Goal: Transaction & Acquisition: Purchase product/service

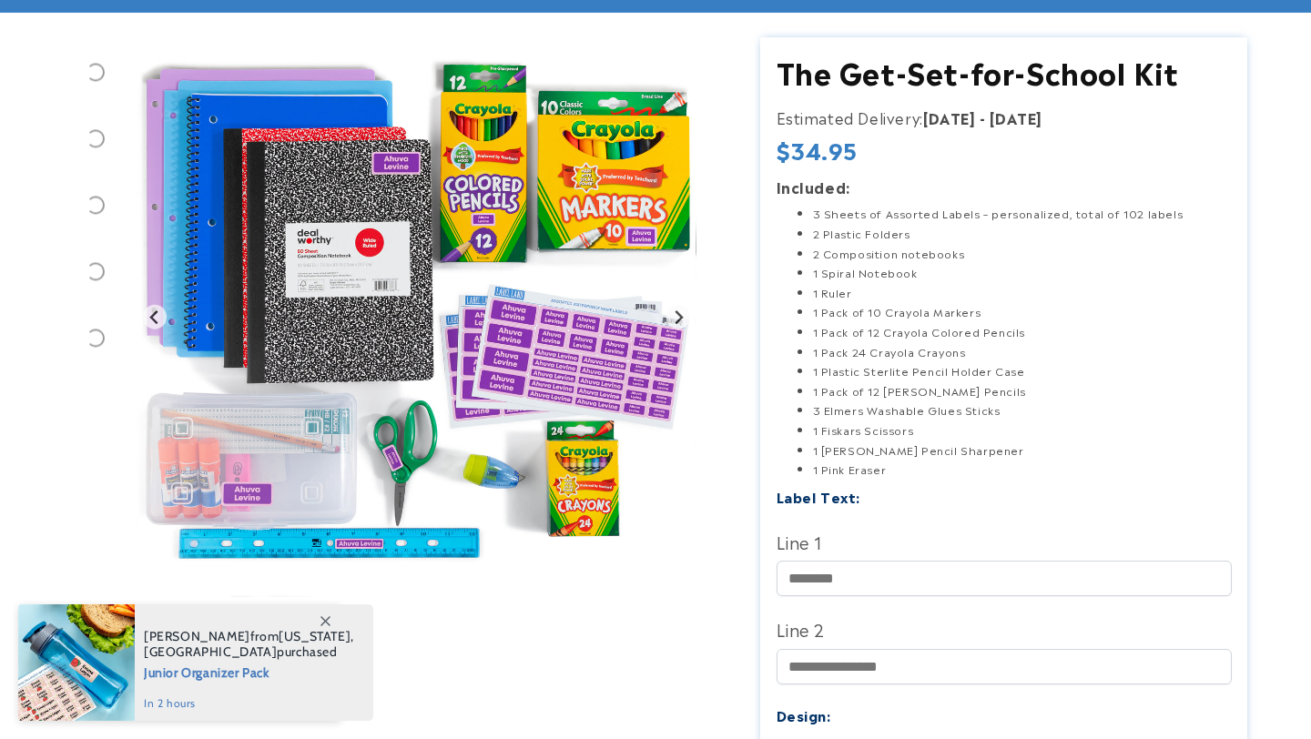
click at [324, 619] on icon at bounding box center [326, 621] width 10 height 10
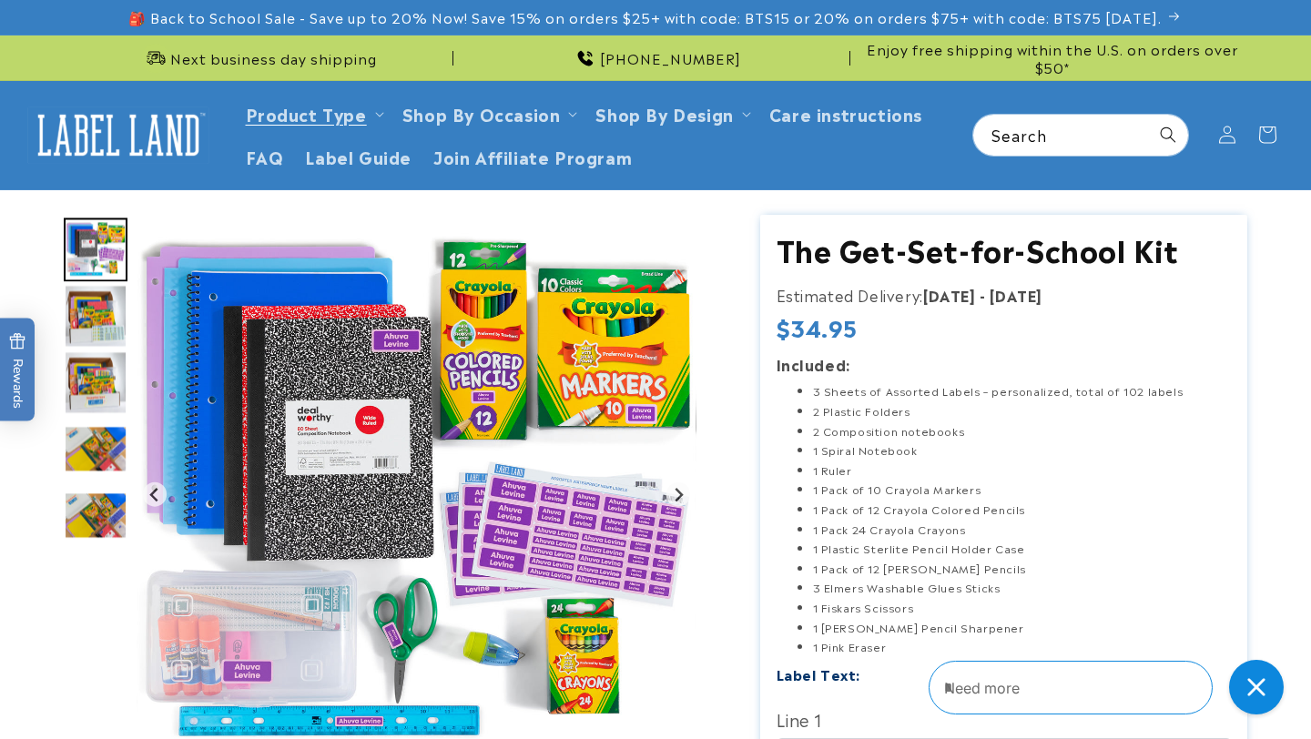
scroll to position [178, 0]
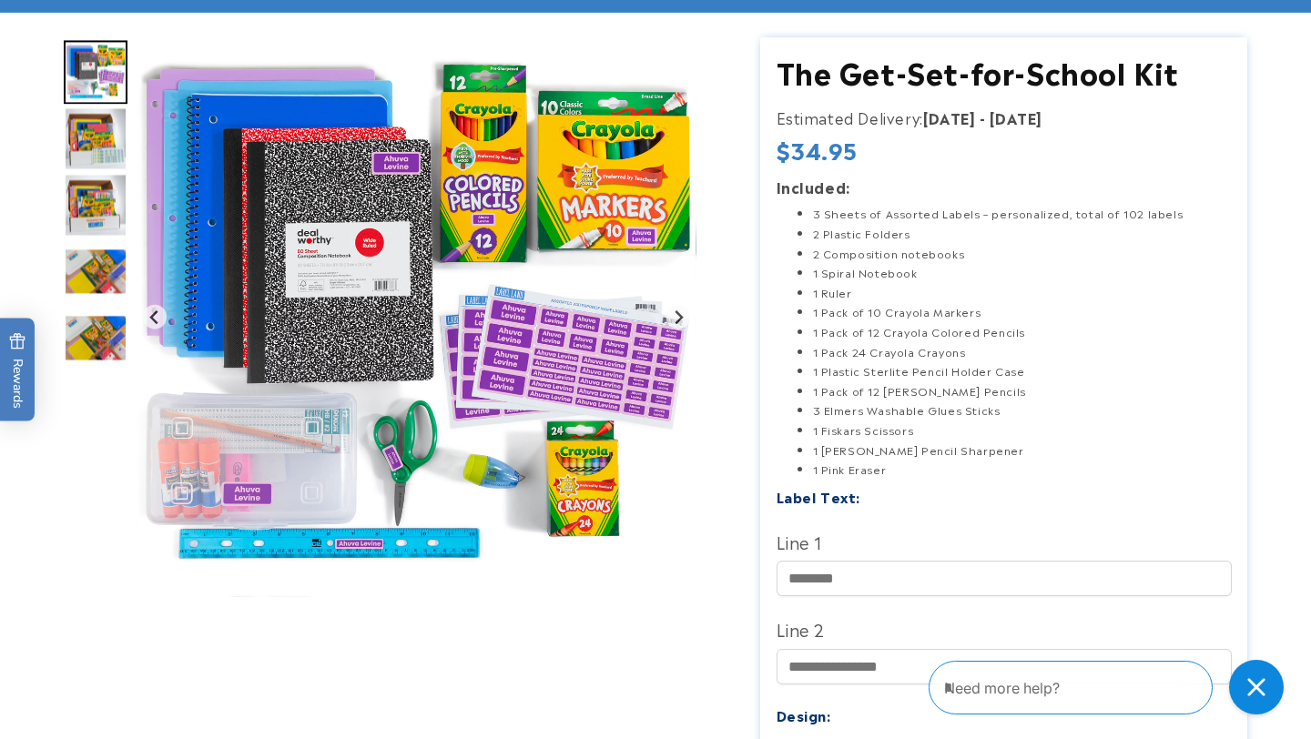
click at [87, 136] on img "Go to slide 4" at bounding box center [96, 139] width 64 height 64
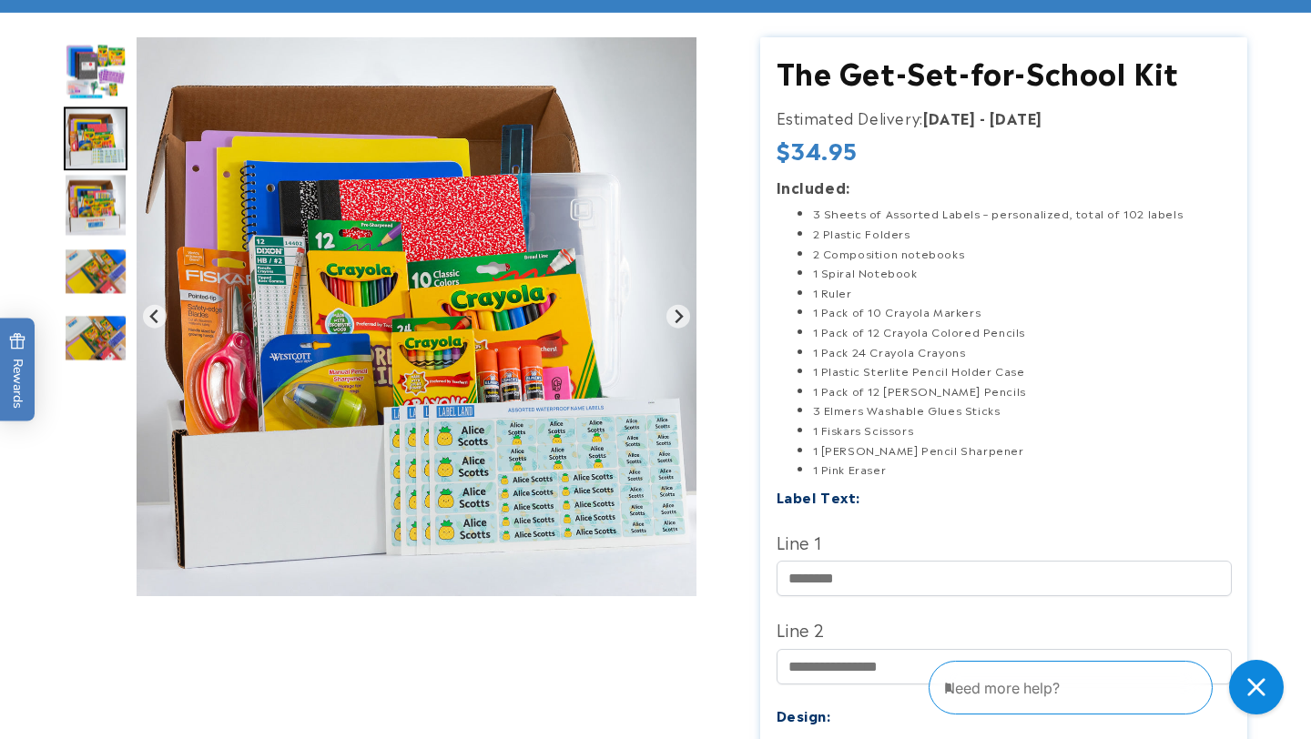
click at [101, 186] on img "Go to slide 5" at bounding box center [96, 205] width 64 height 64
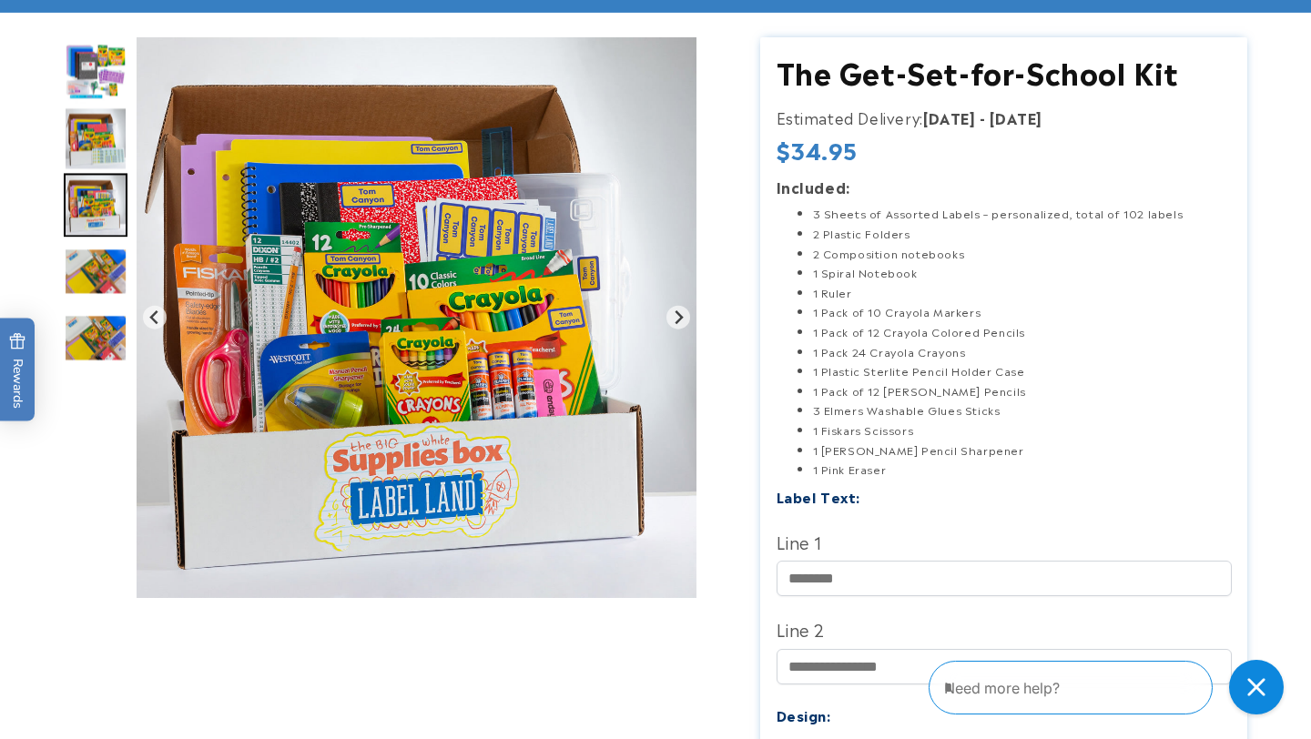
click at [90, 229] on img "Go to slide 5" at bounding box center [96, 205] width 64 height 64
click at [86, 249] on img "Go to slide 6" at bounding box center [96, 271] width 64 height 47
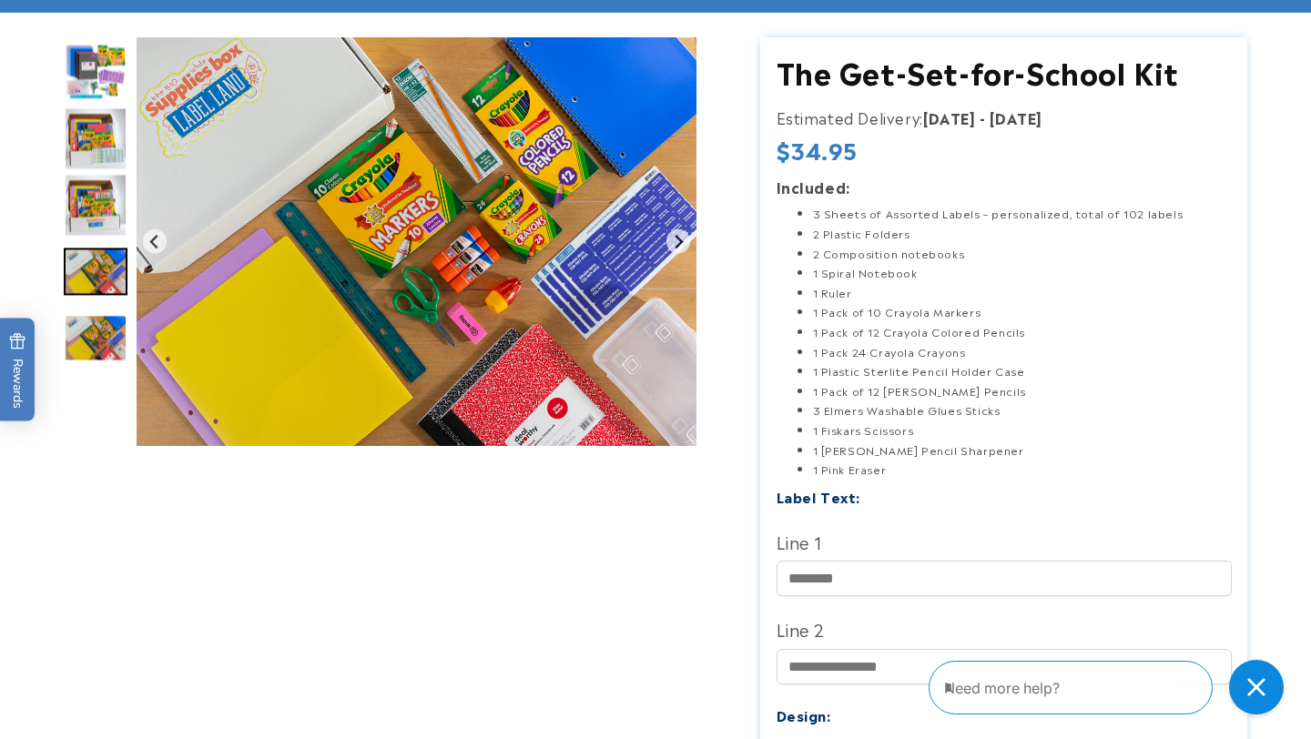
click at [99, 79] on img "Go to slide 3" at bounding box center [96, 72] width 64 height 64
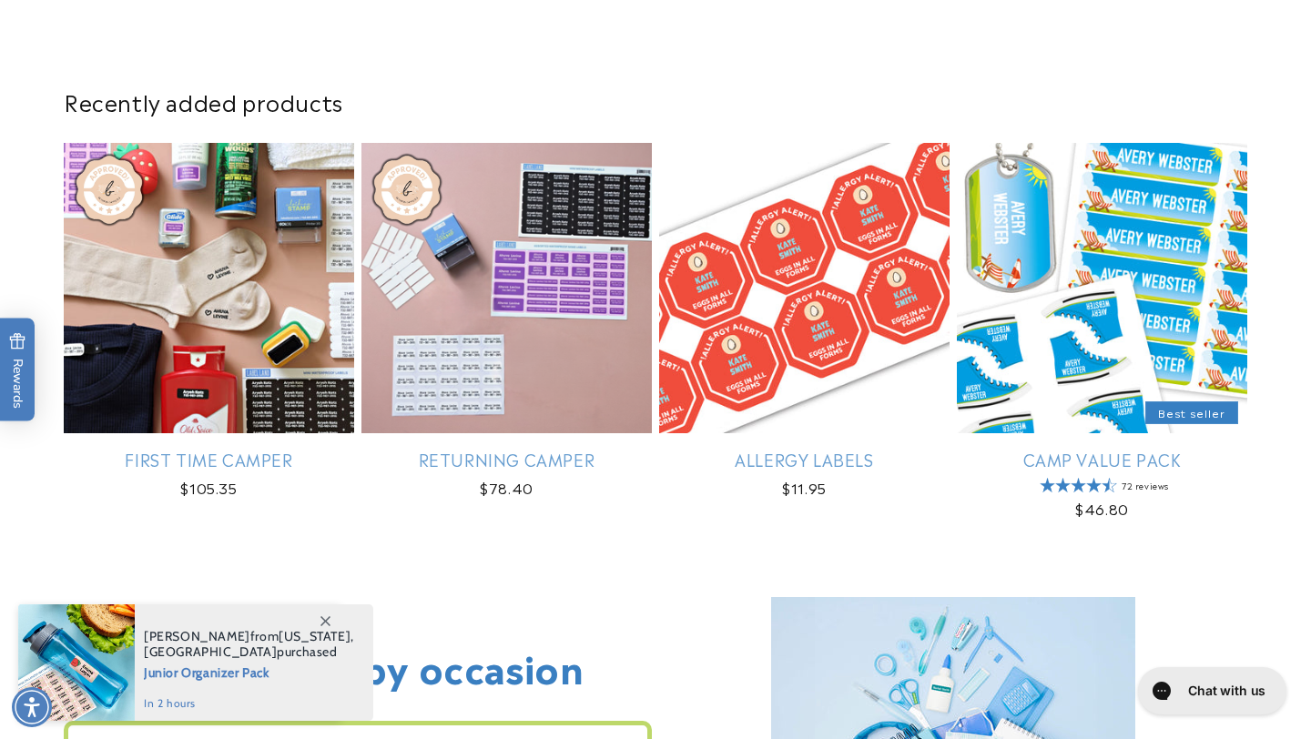
scroll to position [1038, 0]
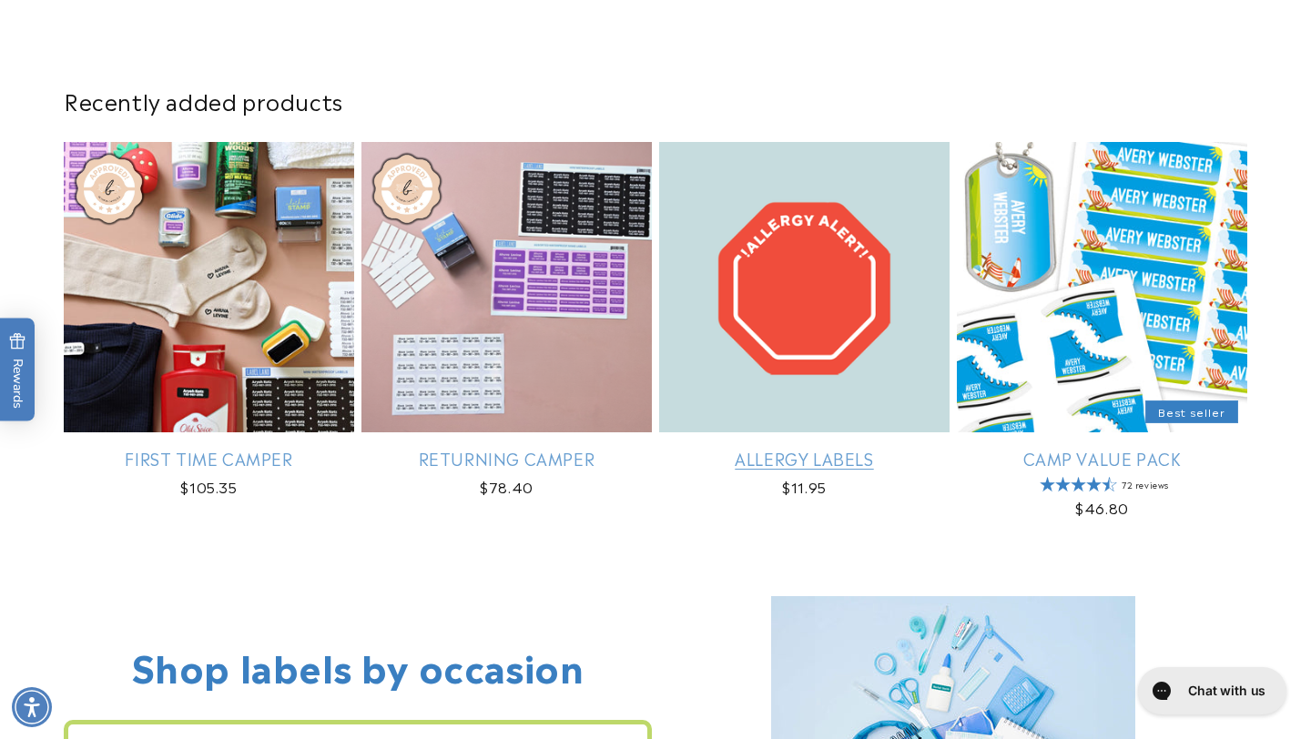
click at [785, 448] on link "Allergy Labels" at bounding box center [804, 458] width 290 height 21
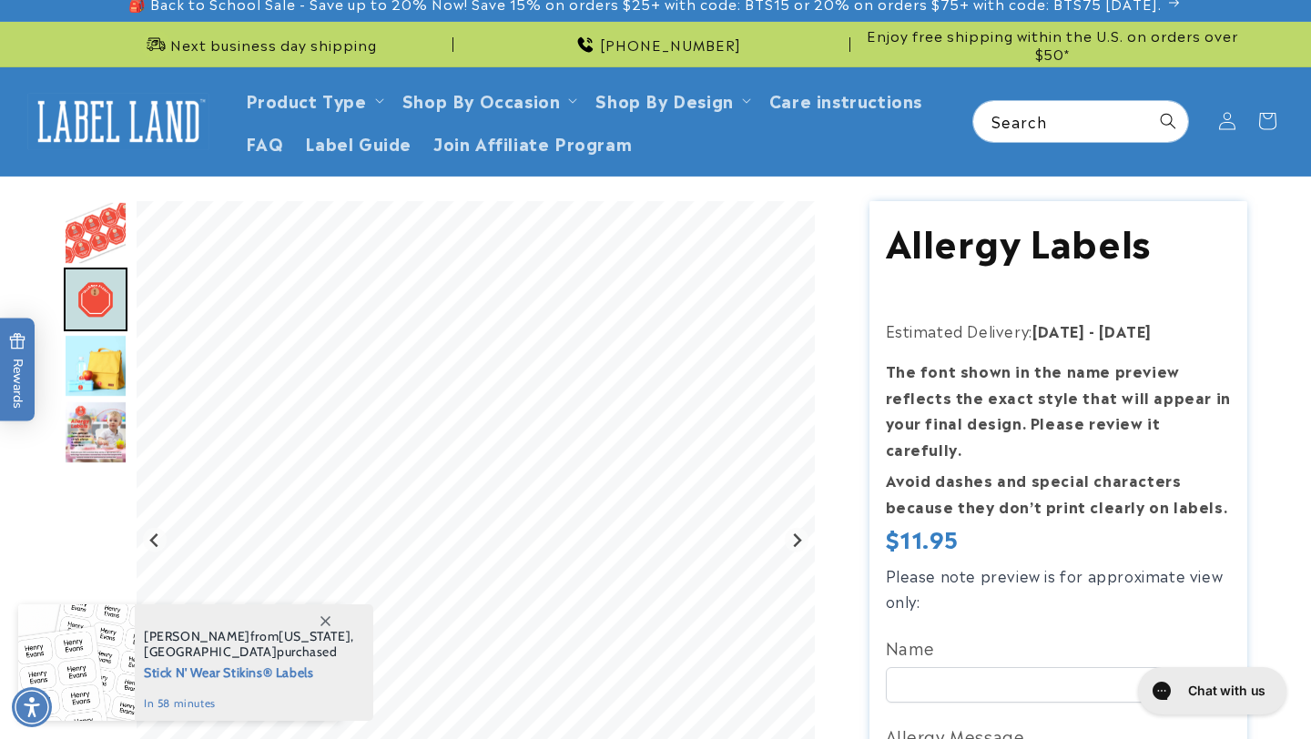
scroll to position [21, 0]
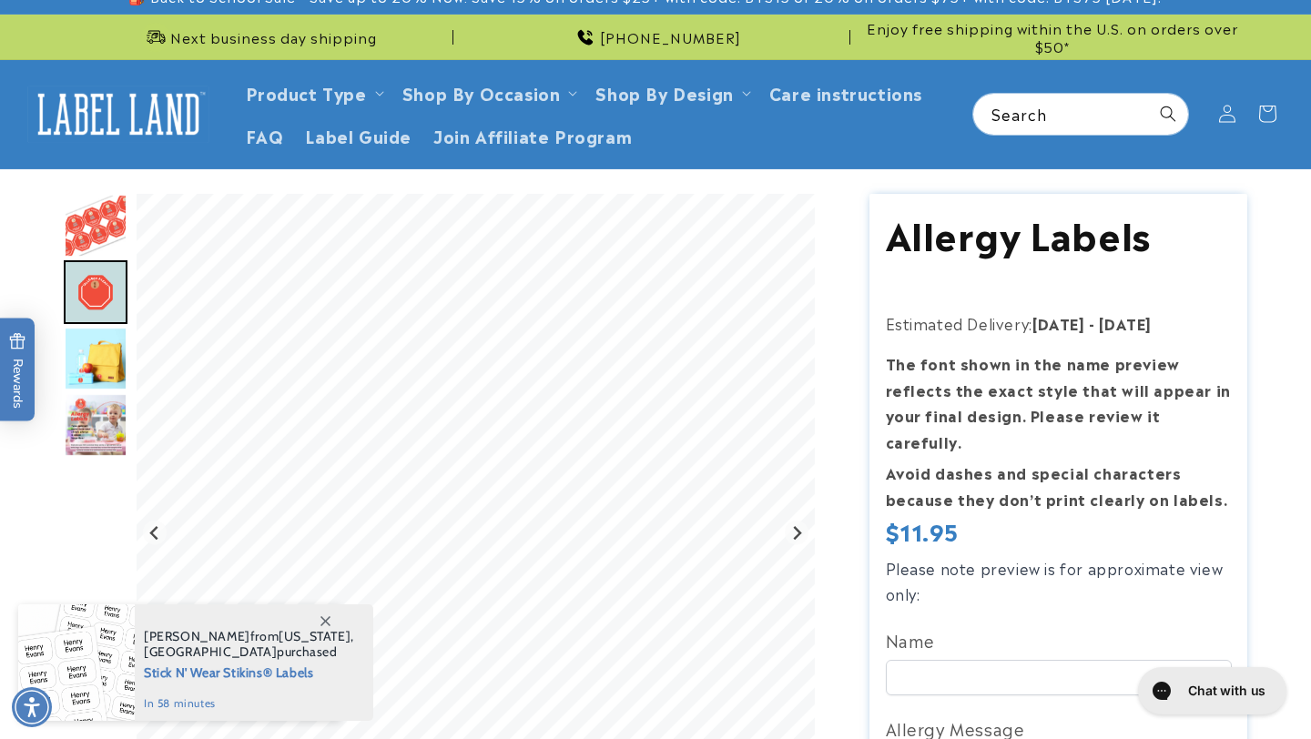
click at [106, 235] on img "Go to slide 1" at bounding box center [96, 226] width 64 height 64
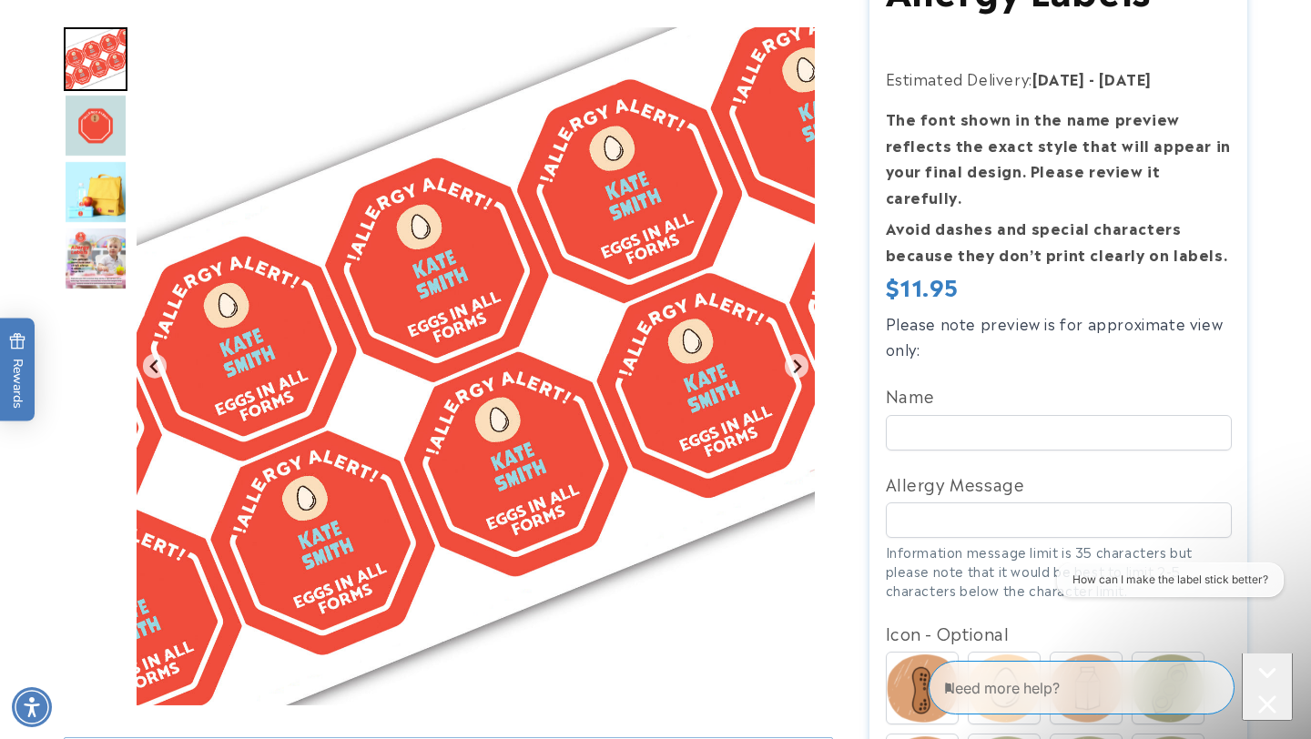
scroll to position [269, 0]
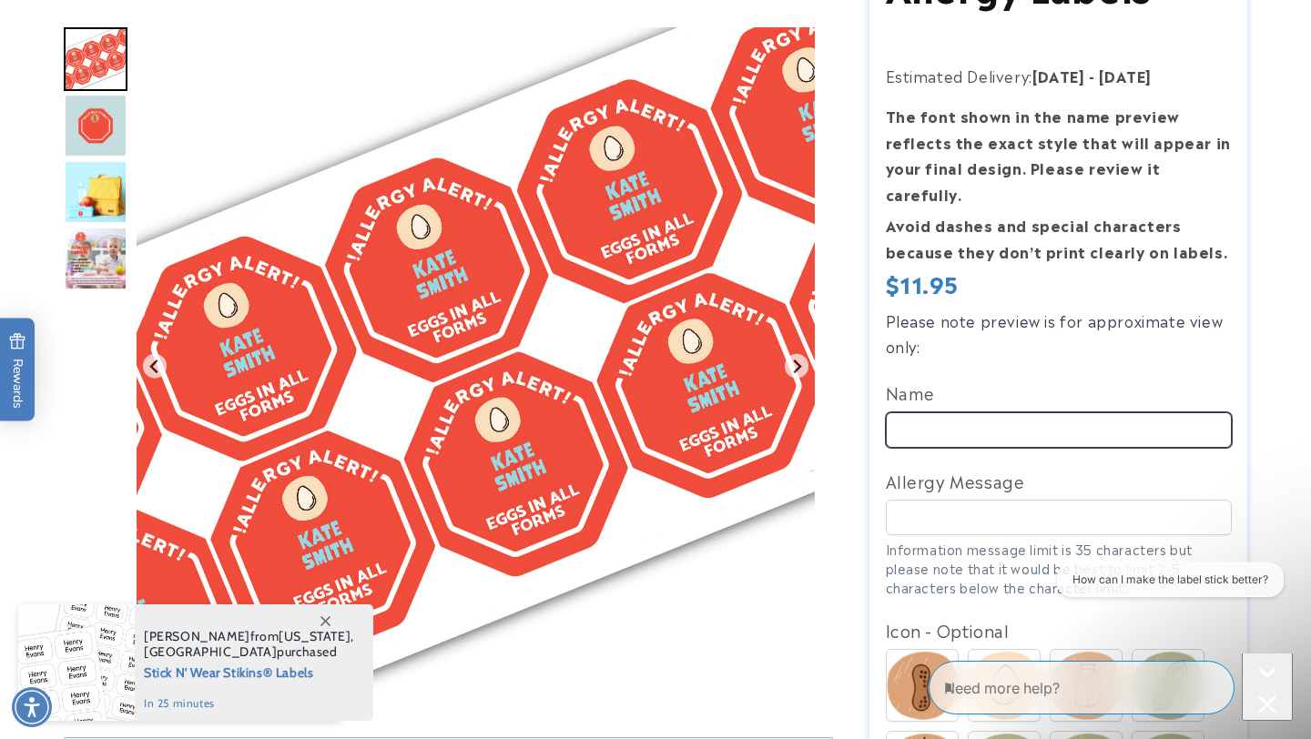
click at [1015, 413] on input "Name" at bounding box center [1059, 431] width 346 height 36
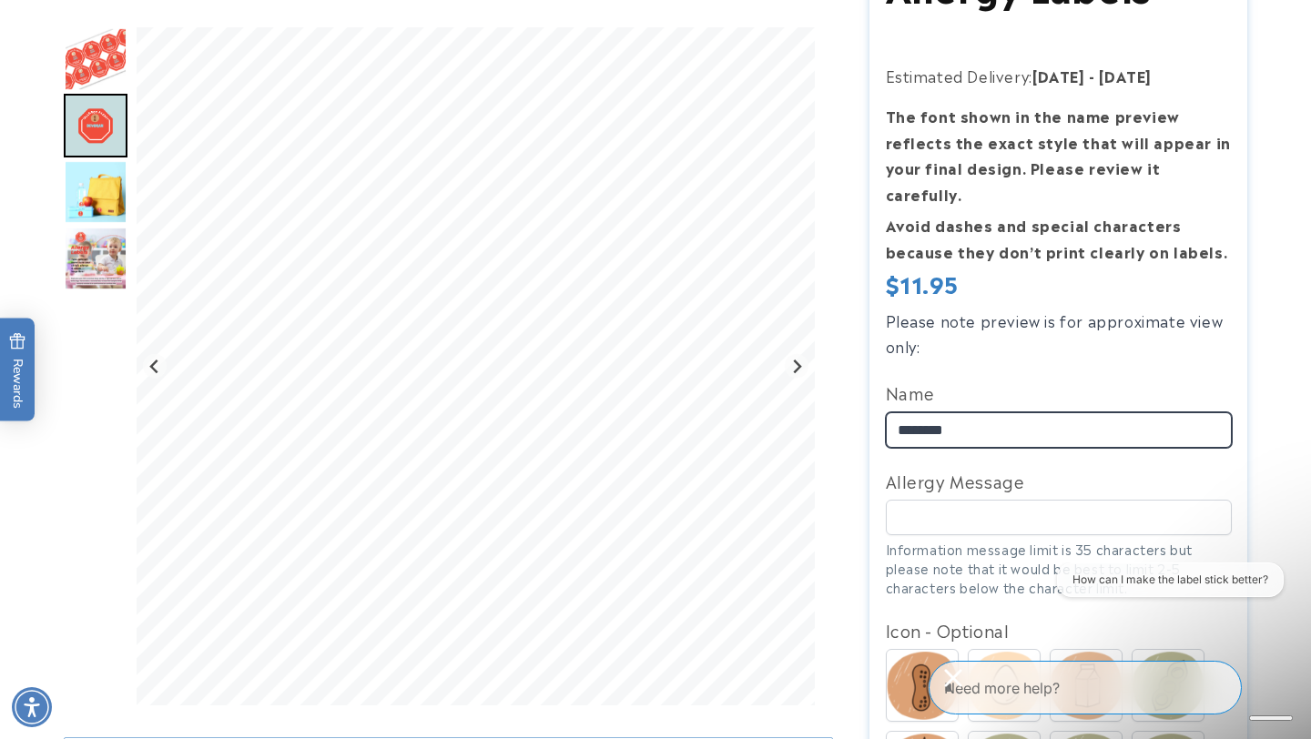
click at [1171, 413] on input "*******" at bounding box center [1059, 431] width 346 height 36
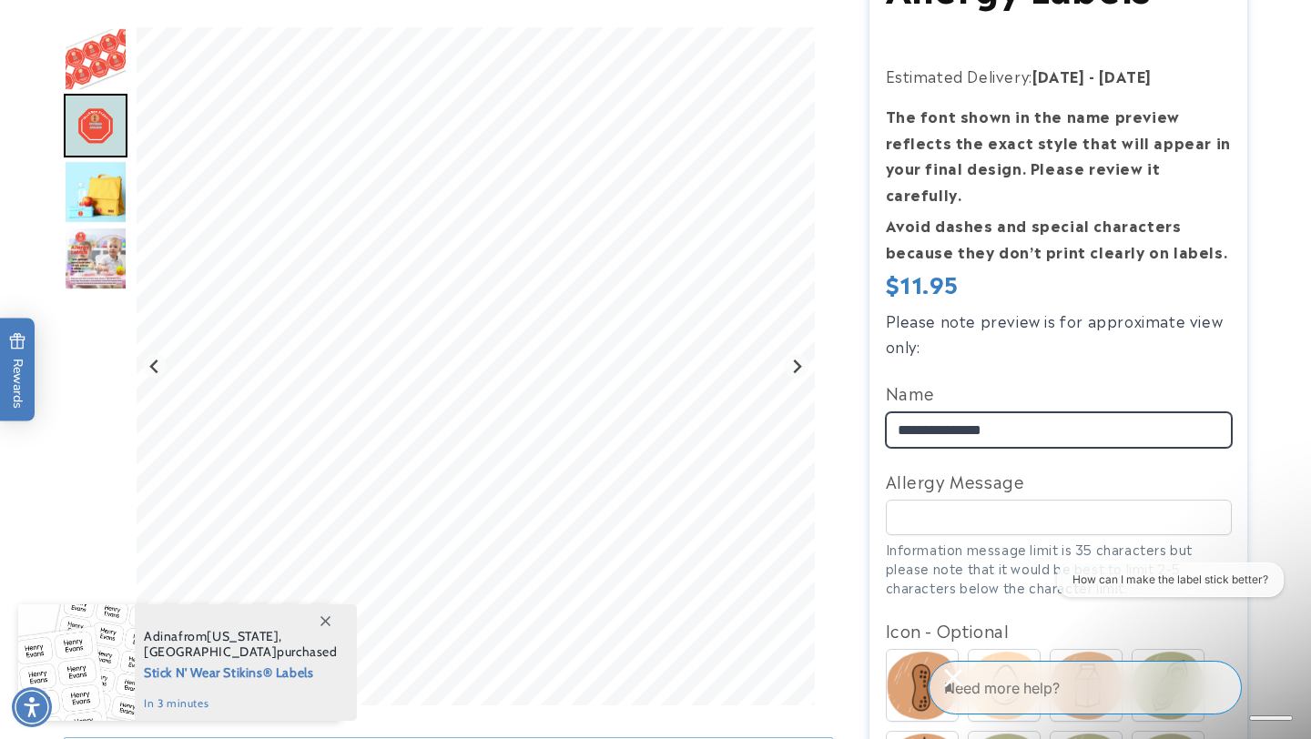
type input "**********"
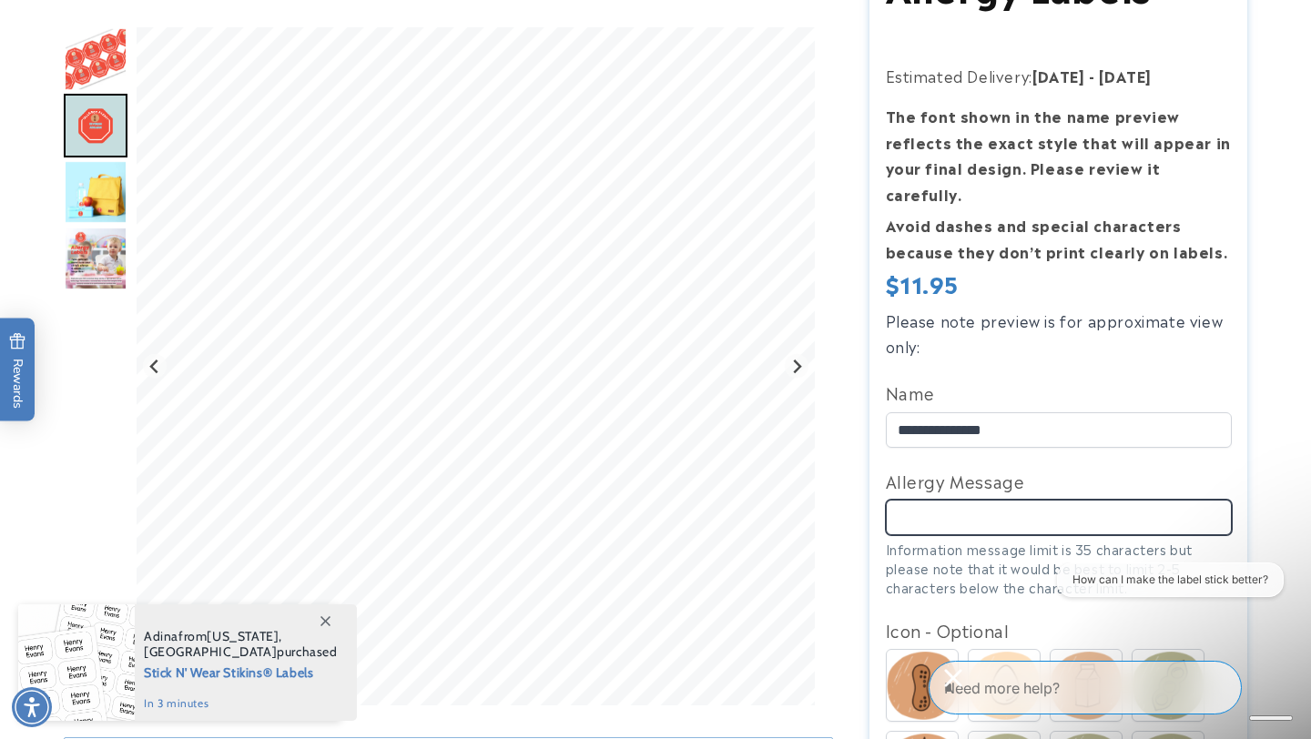
click at [1148, 500] on input "Allergy Message" at bounding box center [1059, 518] width 346 height 36
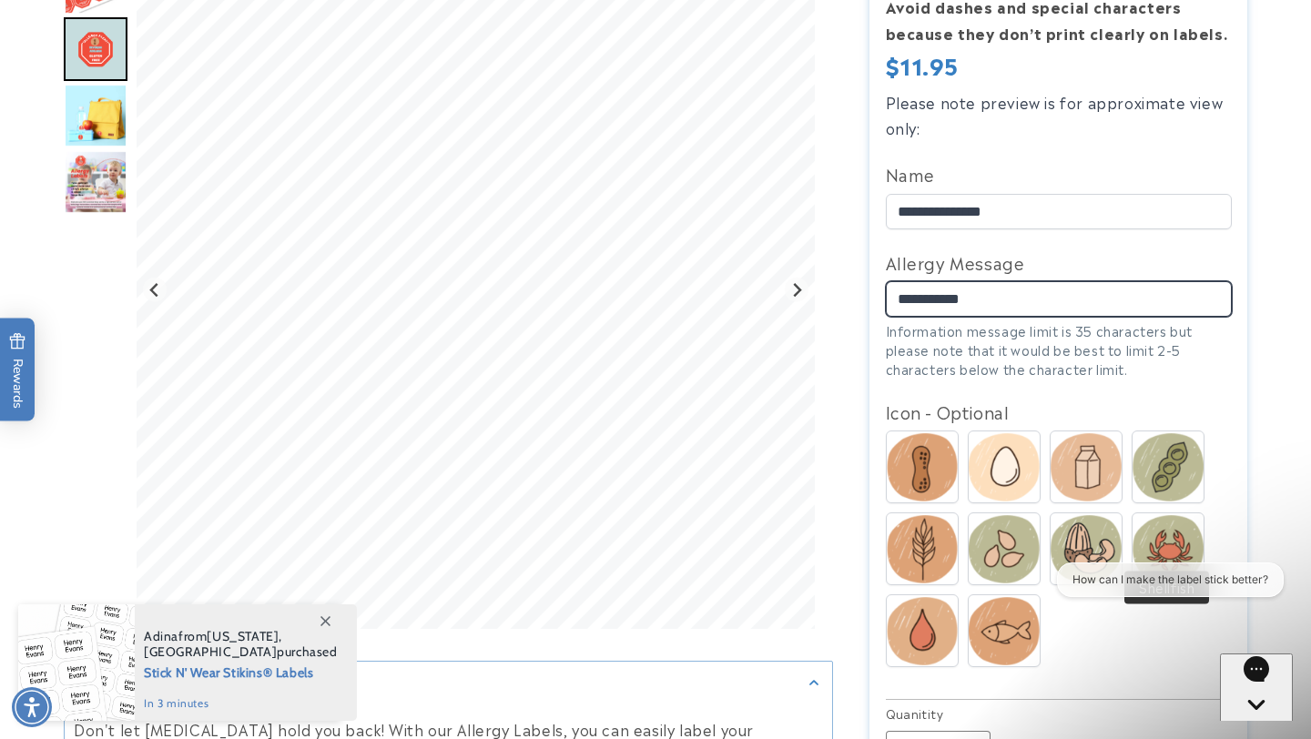
scroll to position [571, 0]
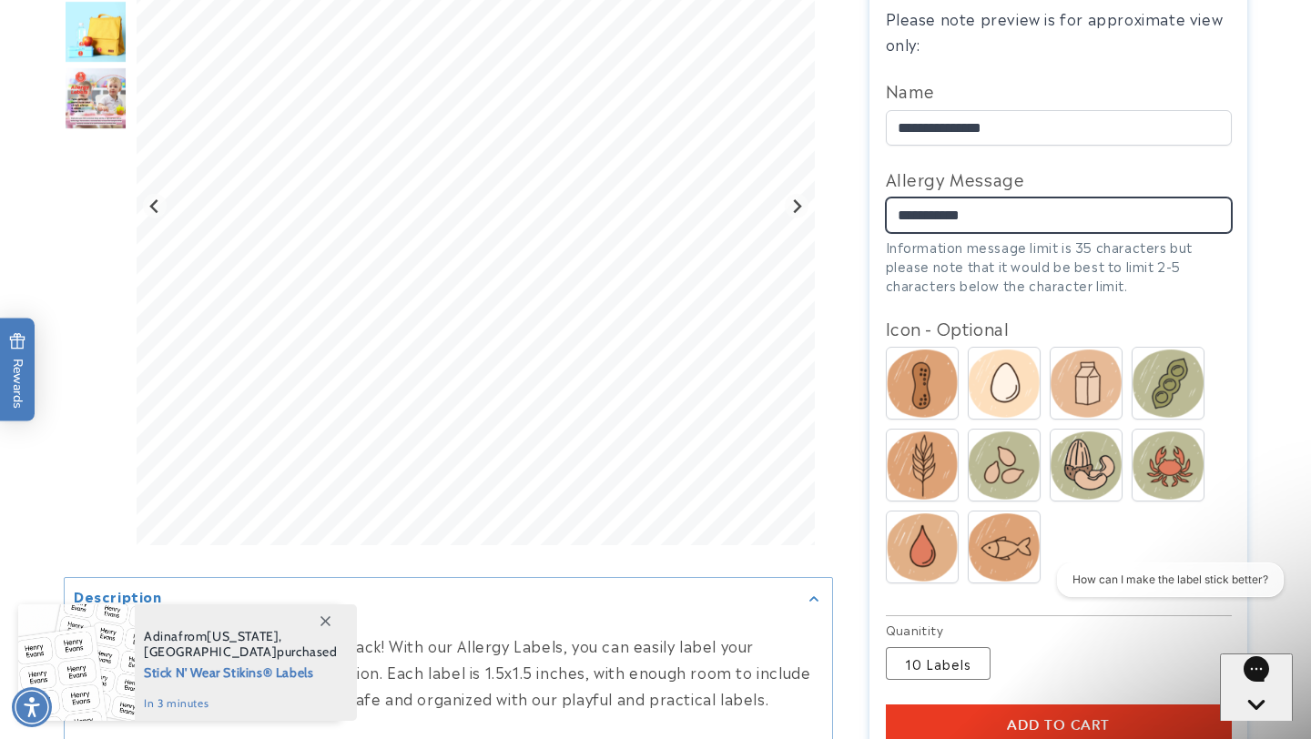
type input "**********"
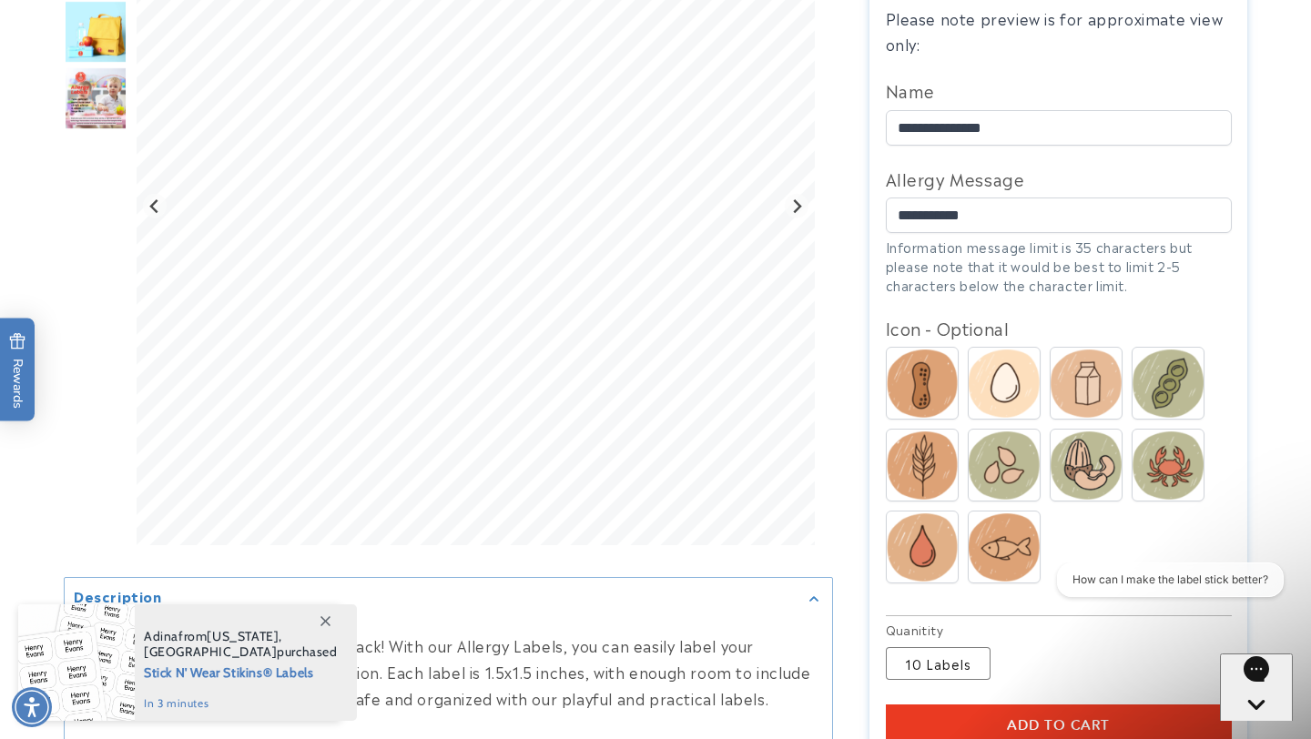
click at [939, 439] on img at bounding box center [922, 466] width 71 height 68
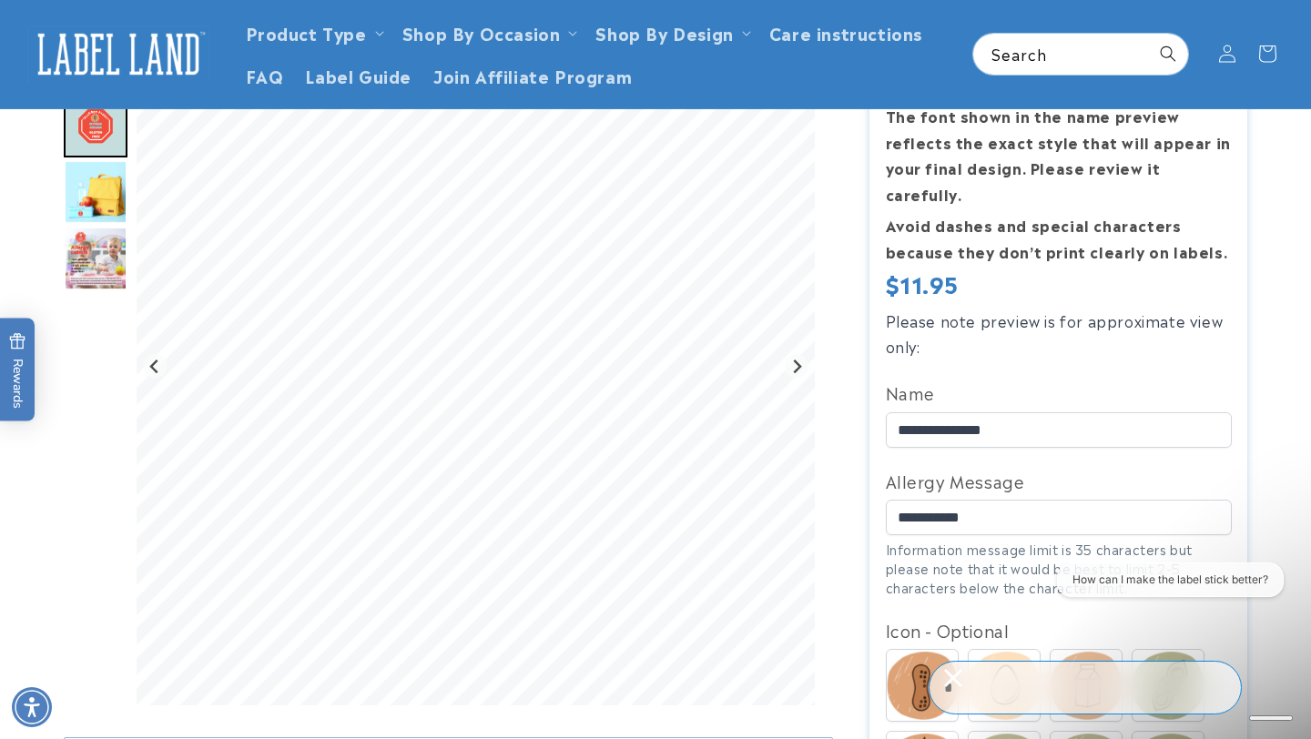
scroll to position [158, 0]
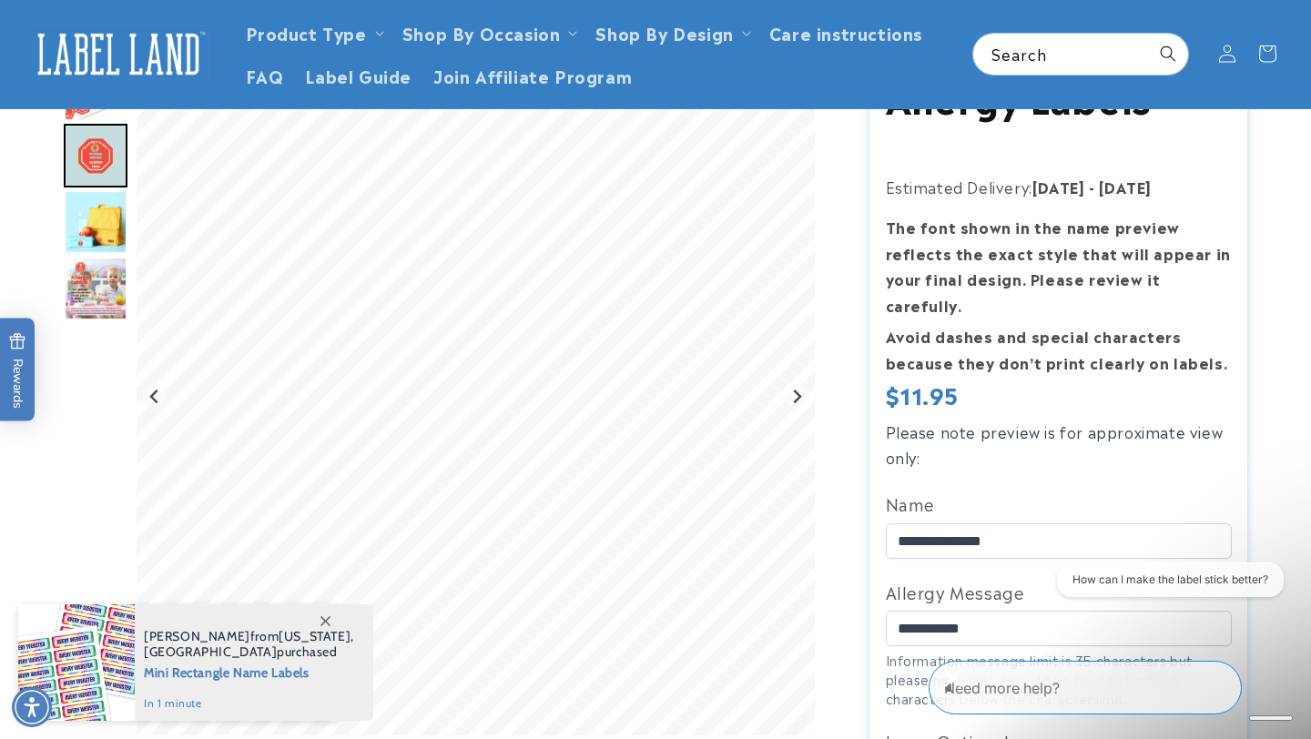
click at [127, 238] on div "Gallery Viewer" at bounding box center [448, 401] width 769 height 688
click at [104, 214] on img "Go to slide 3" at bounding box center [96, 222] width 64 height 64
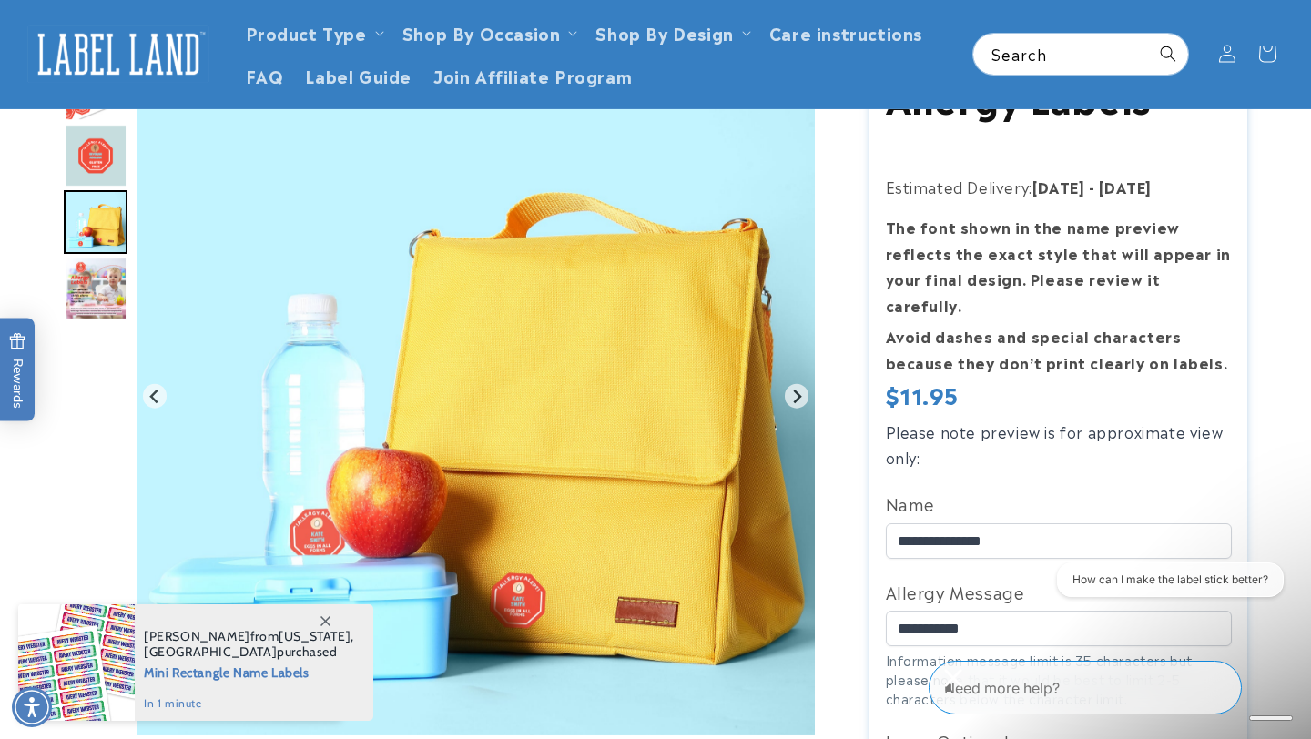
click at [107, 290] on img "Go to slide 4" at bounding box center [96, 289] width 64 height 64
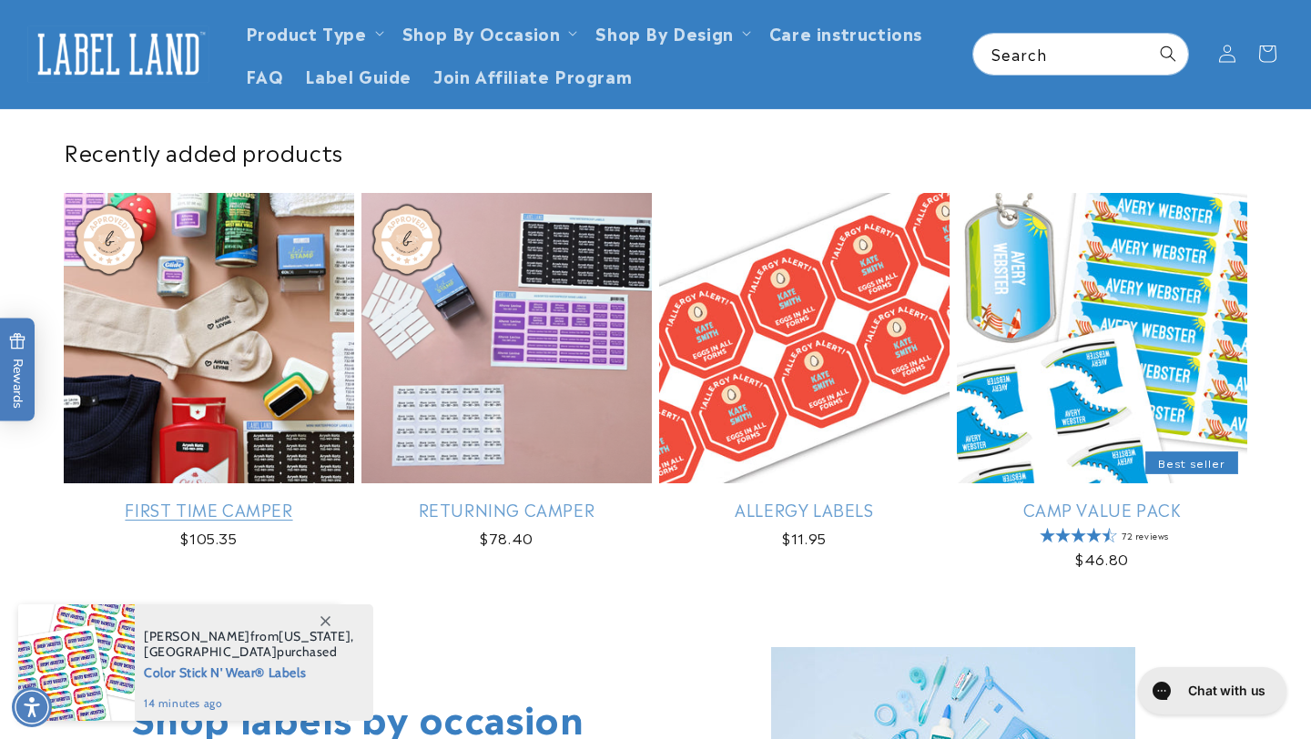
click at [310, 499] on link "First Time Camper" at bounding box center [209, 509] width 290 height 21
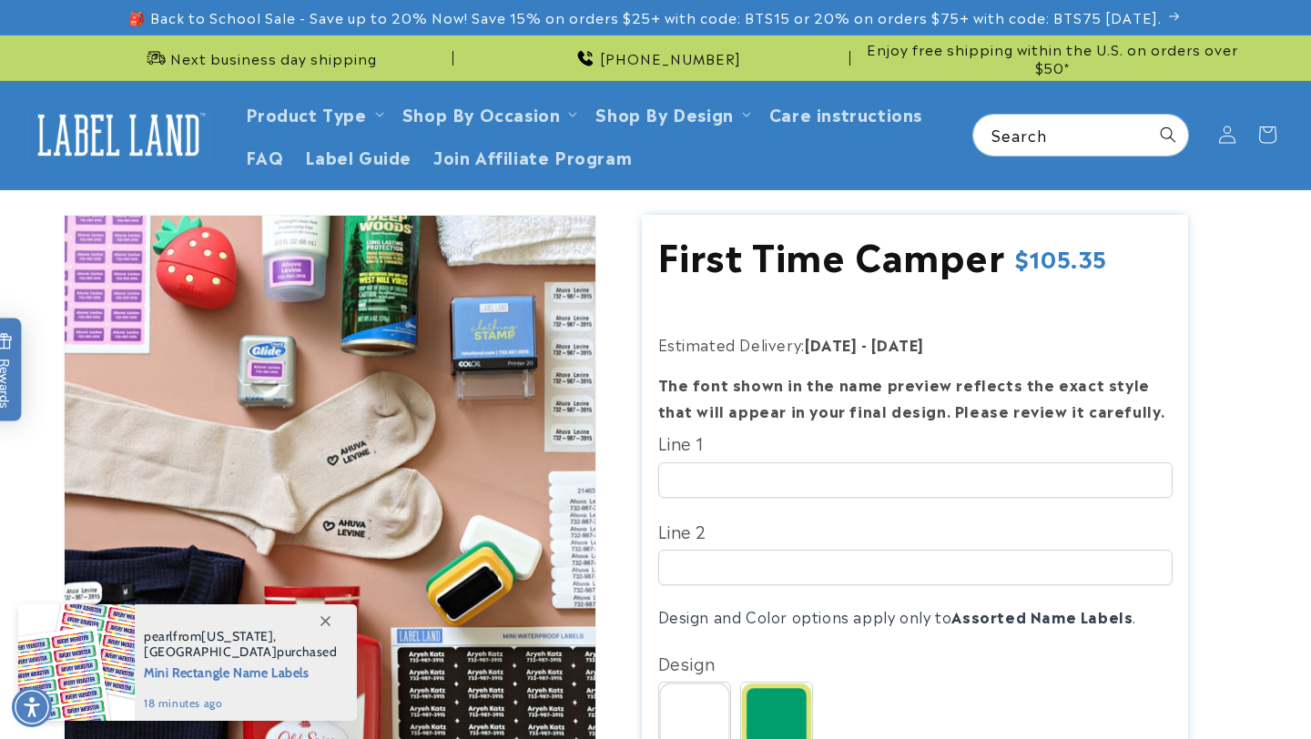
scroll to position [172, 0]
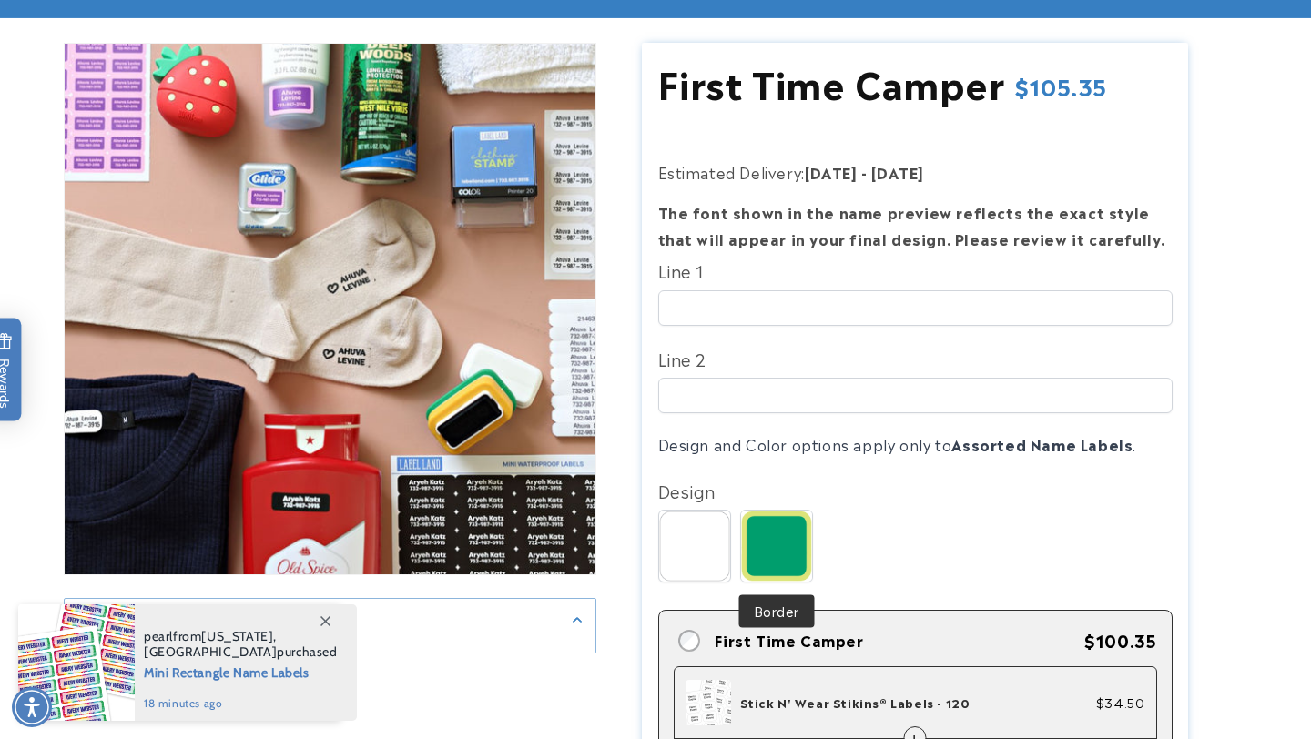
click at [786, 555] on img at bounding box center [776, 546] width 71 height 71
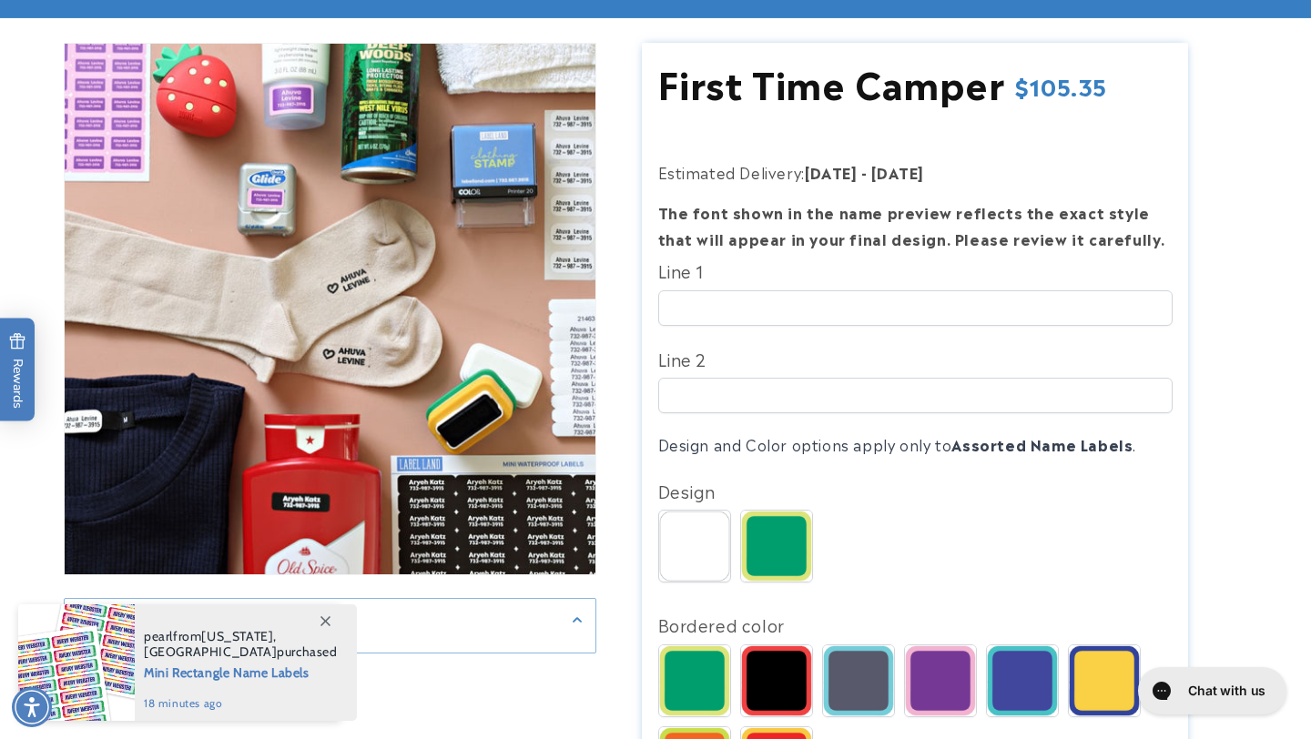
scroll to position [0, 0]
click at [707, 668] on img at bounding box center [694, 681] width 71 height 71
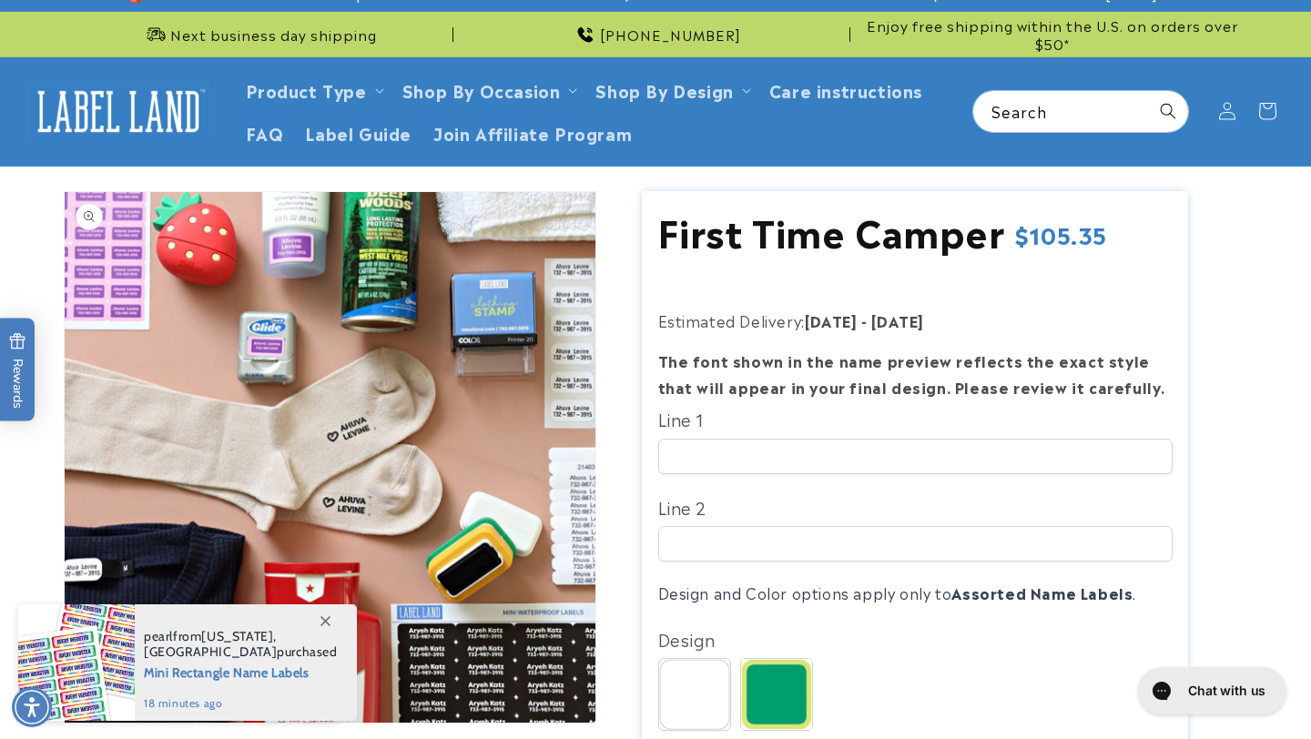
scroll to position [29, 0]
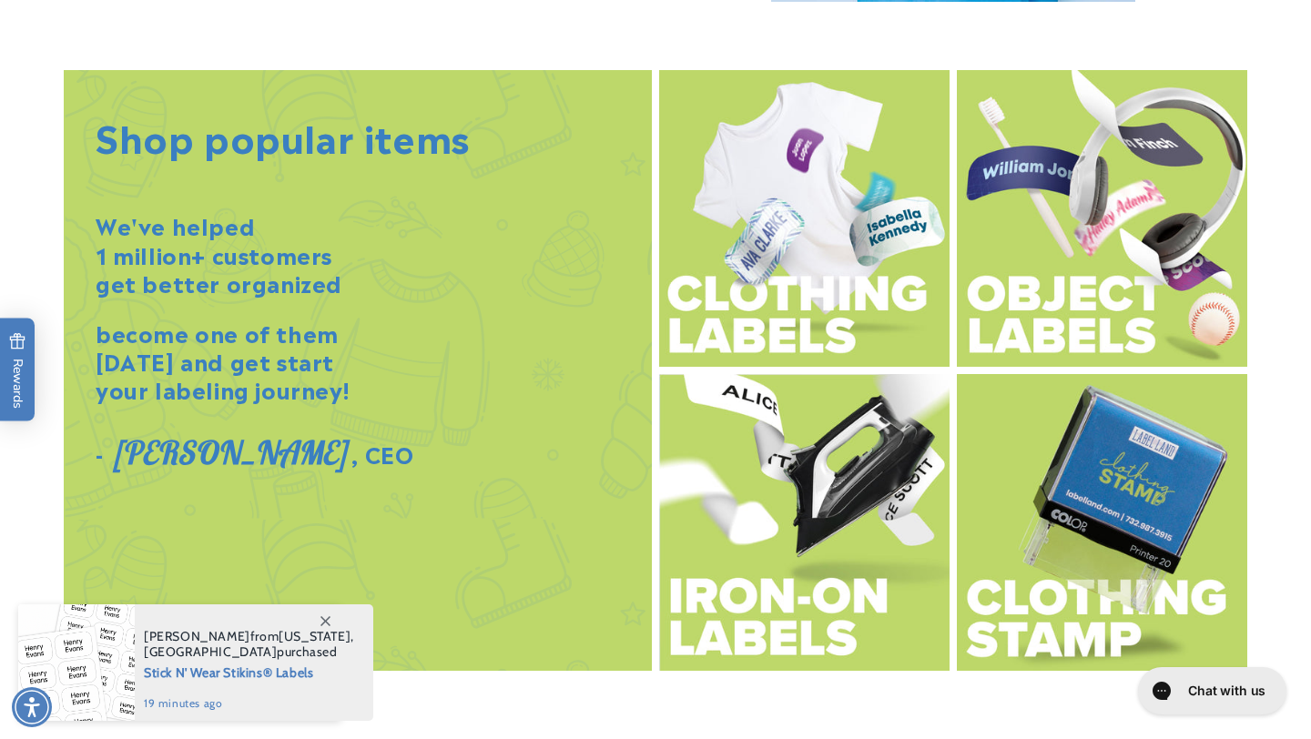
click at [1074, 465] on img at bounding box center [1102, 522] width 290 height 297
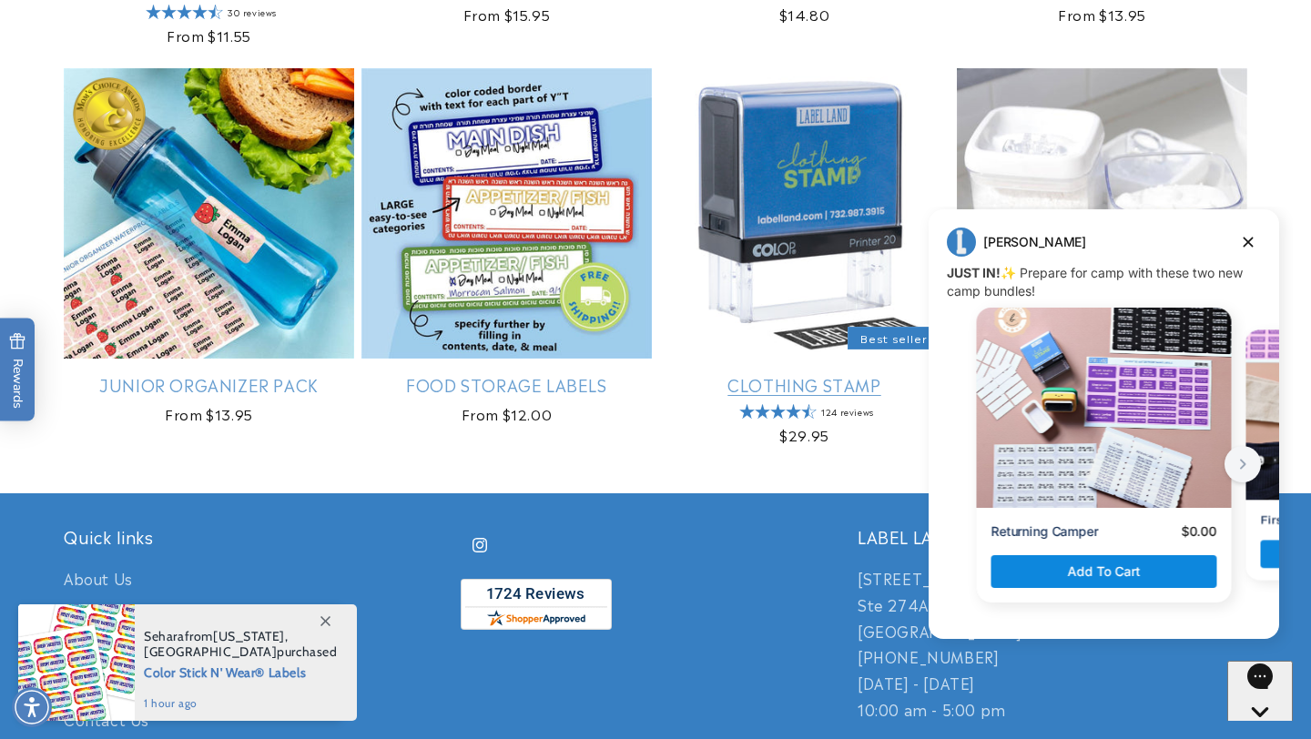
scroll to position [1922, 0]
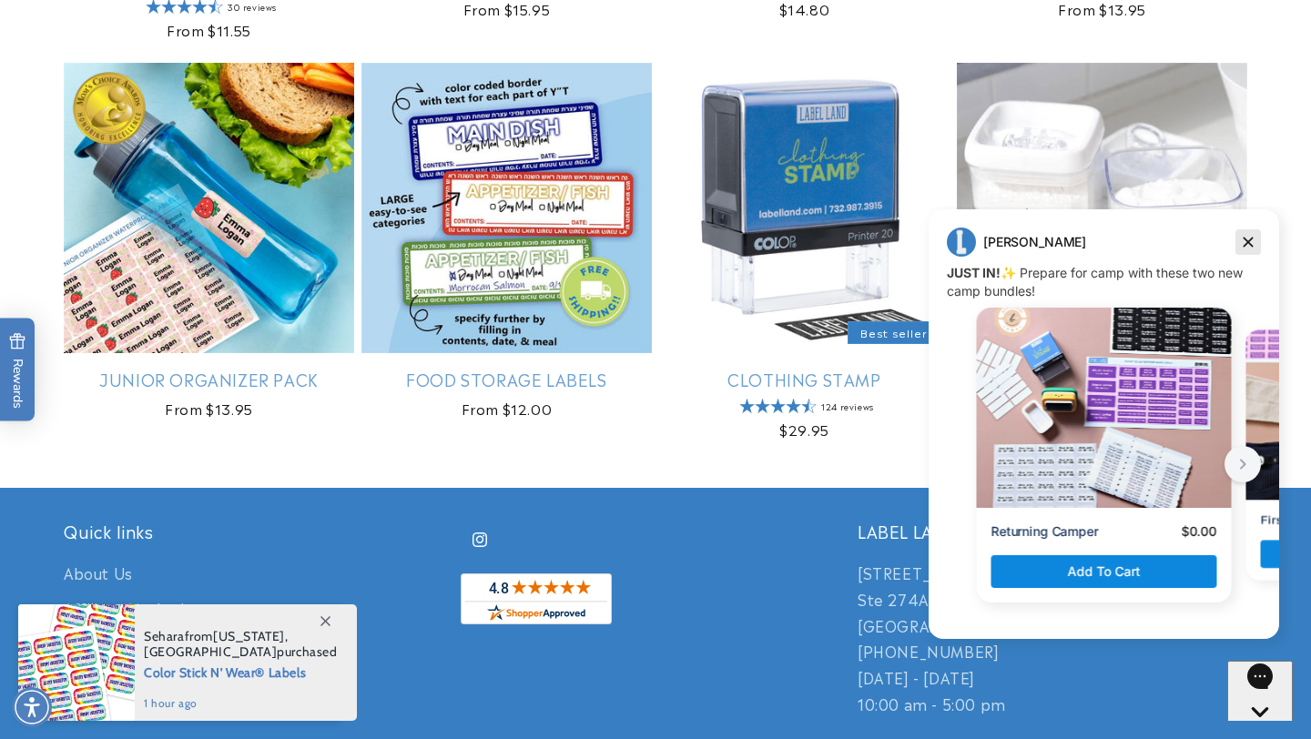
drag, startPoint x: 1247, startPoint y: 243, endPoint x: 2163, endPoint y: 451, distance: 939.3
click at [1247, 243] on icon "Dismiss campaign" at bounding box center [1249, 243] width 10 height 10
